Goal: Task Accomplishment & Management: Use online tool/utility

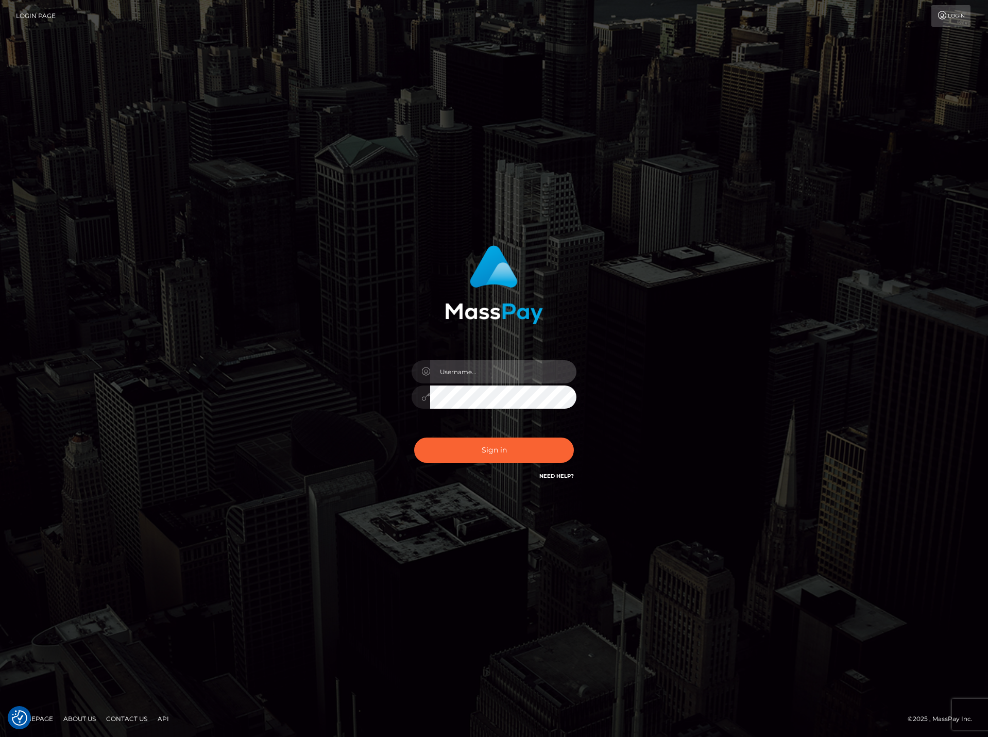
click at [483, 376] on input "text" at bounding box center [503, 371] width 146 height 23
paste input "DianaRangel"
type input "DianaRangel"
click at [483, 449] on button "Sign in" at bounding box center [494, 449] width 160 height 25
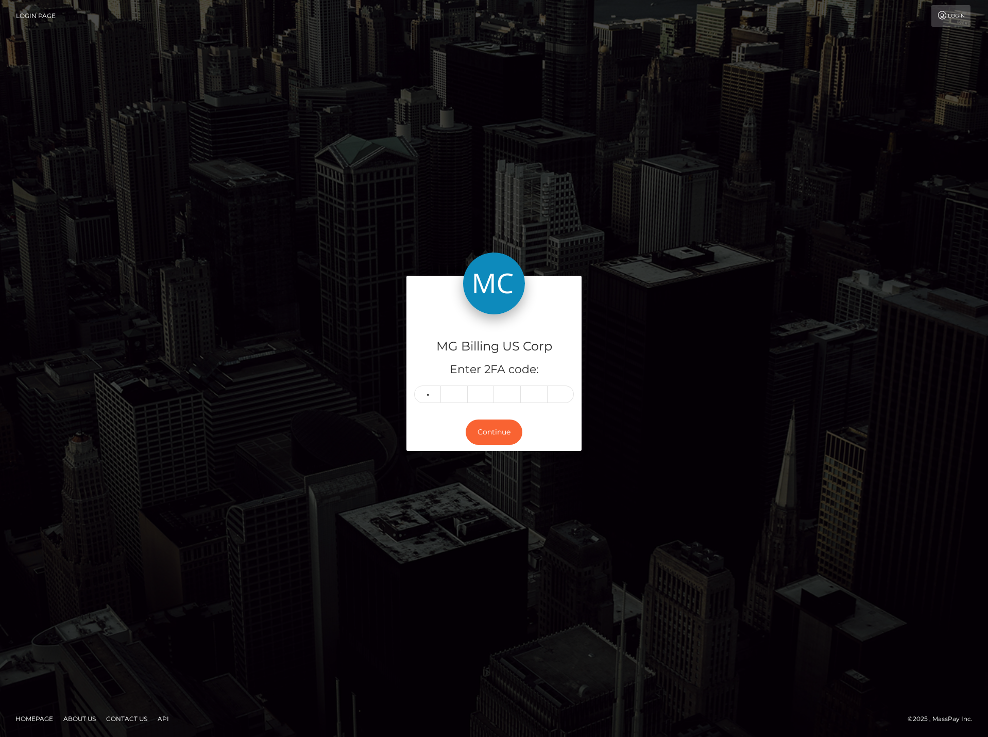
type input "8"
type input "3"
type input "6"
type input "5"
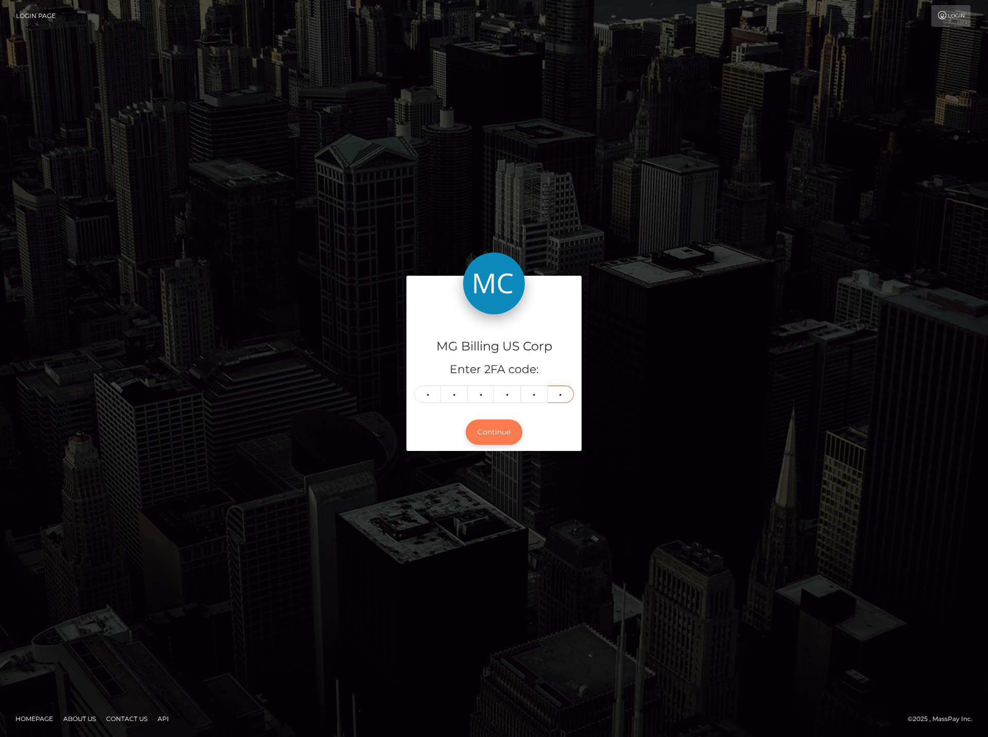
type input "0"
click at [505, 430] on button "Continue" at bounding box center [494, 431] width 57 height 25
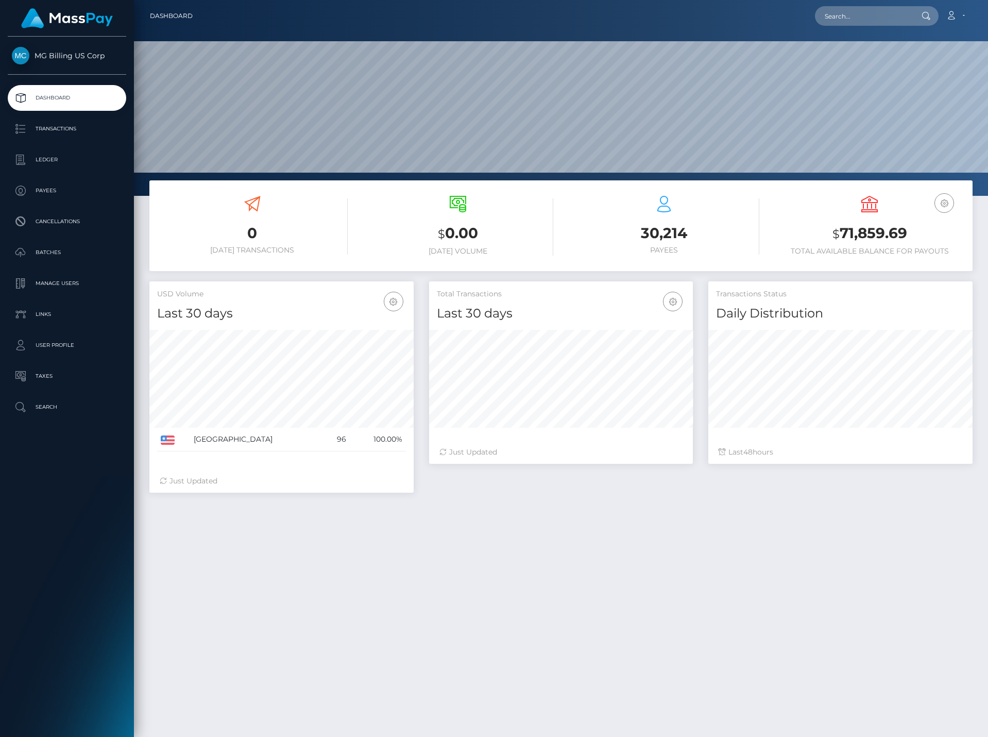
scroll to position [183, 264]
click at [53, 154] on p "Ledger" at bounding box center [67, 159] width 110 height 15
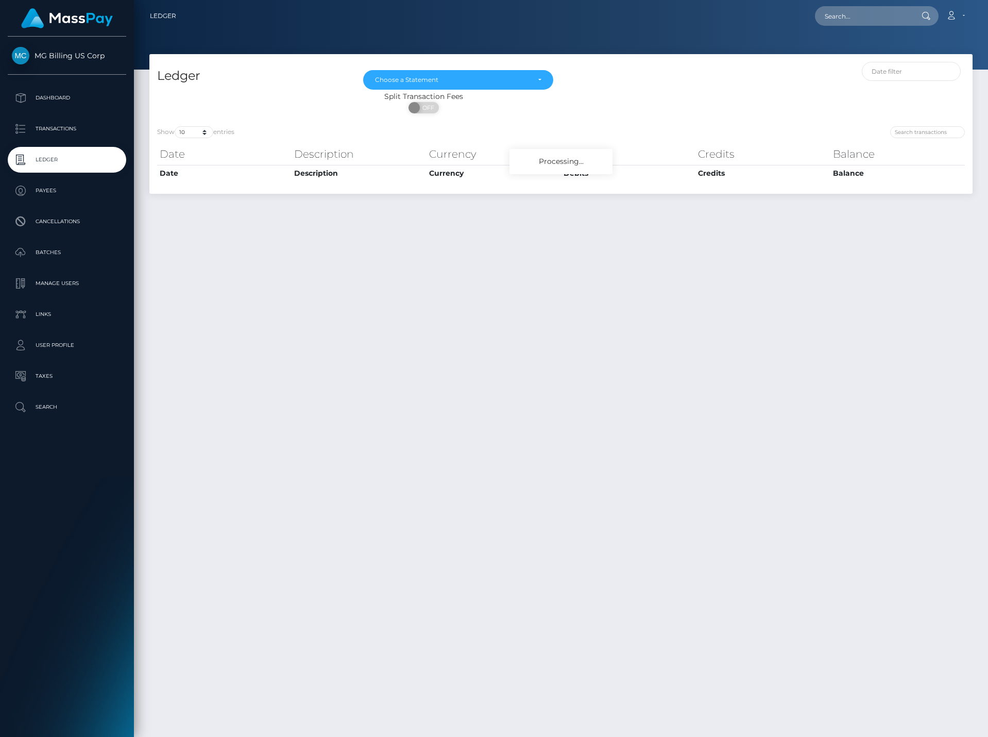
click at [519, 403] on div "Ledger Jan 2021 Feb 2021 Mar 2021 Apr 2021 May 2021 Jun 2021 Jul 2021 Aug 2021 …" at bounding box center [561, 390] width 854 height 673
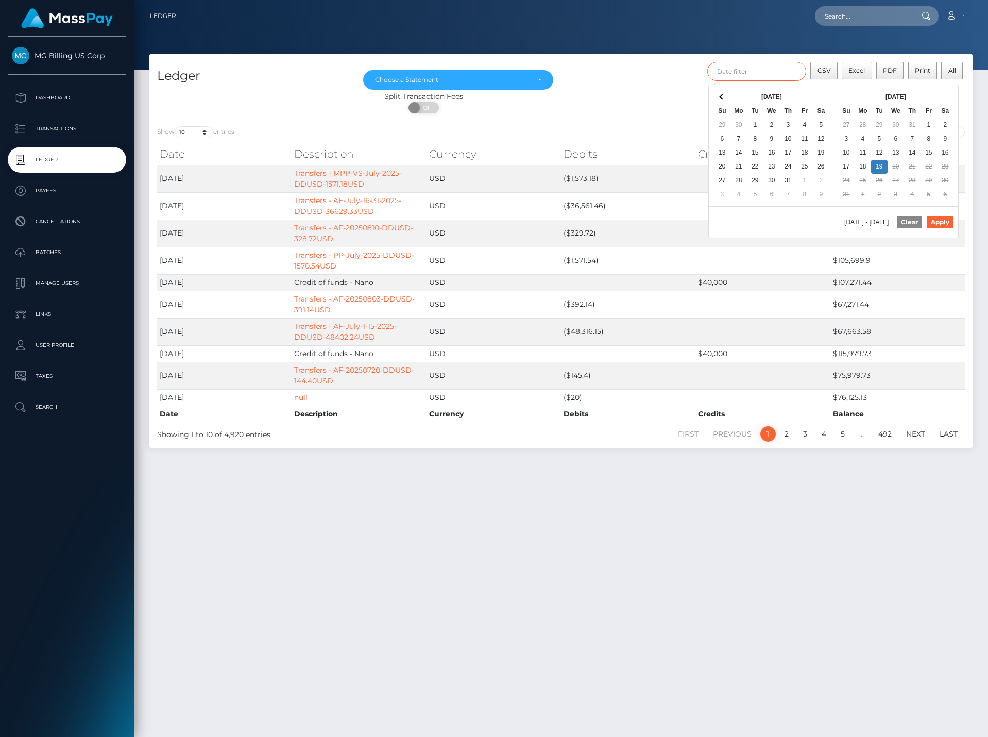
click at [761, 70] on input "text" at bounding box center [756, 71] width 99 height 19
click at [949, 220] on button "Apply" at bounding box center [940, 222] width 27 height 12
type input "08/11/2025 - 08/17/2025"
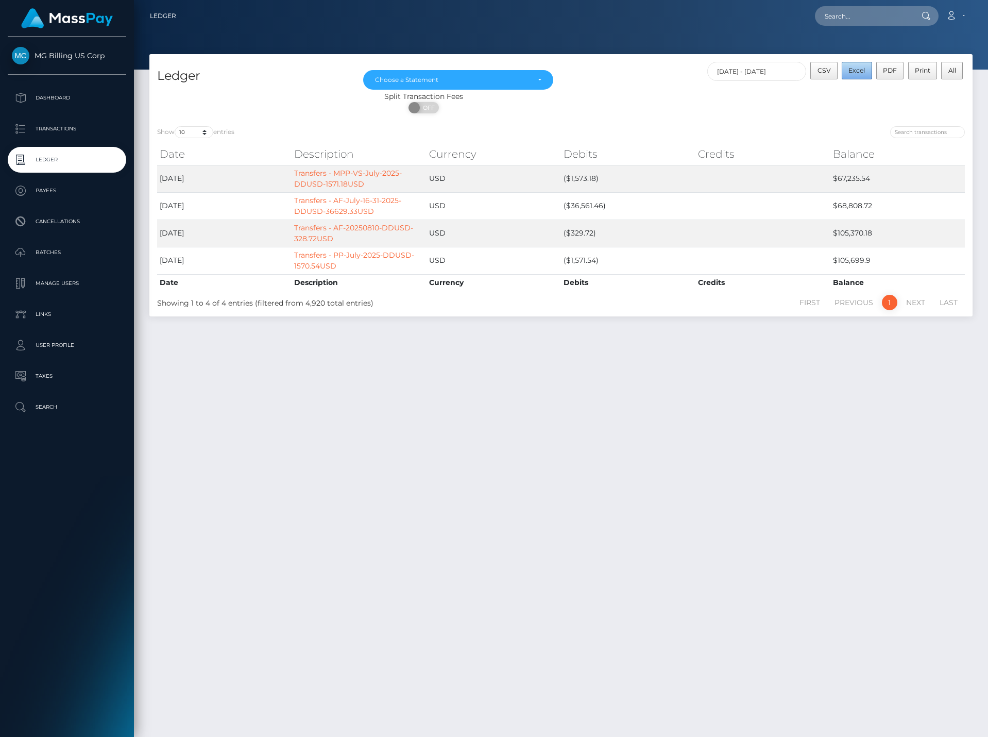
click at [863, 71] on span "Excel" at bounding box center [857, 70] width 16 height 8
